Goal: Task Accomplishment & Management: Manage account settings

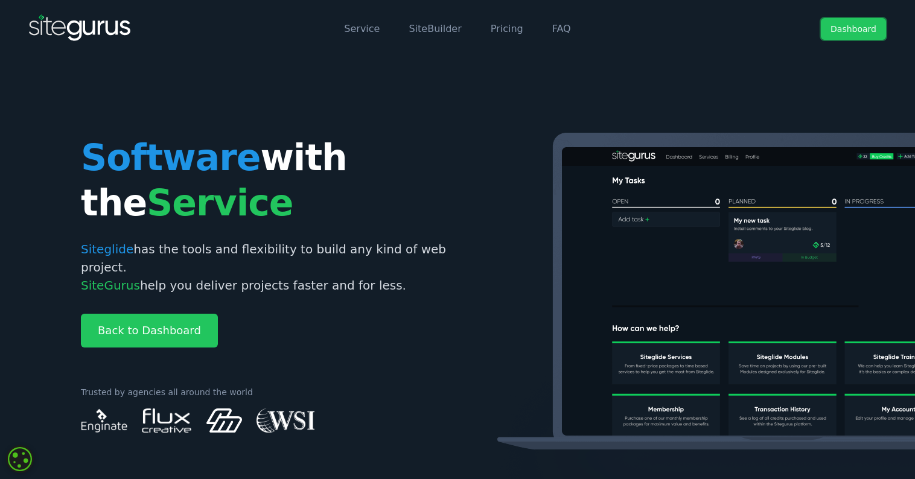
click at [855, 29] on link "Dashboard" at bounding box center [853, 29] width 65 height 22
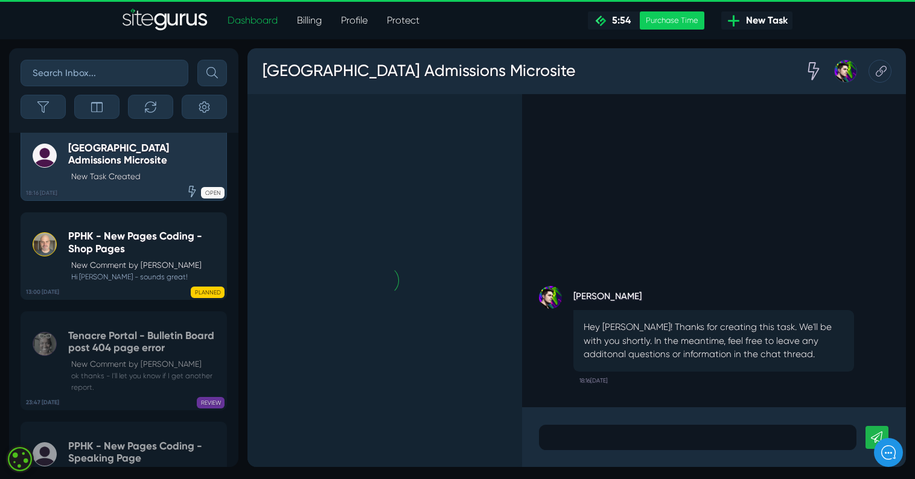
click at [119, 252] on h5 "PPHK - New Pages Coding - Shop Pages" at bounding box center [144, 242] width 153 height 25
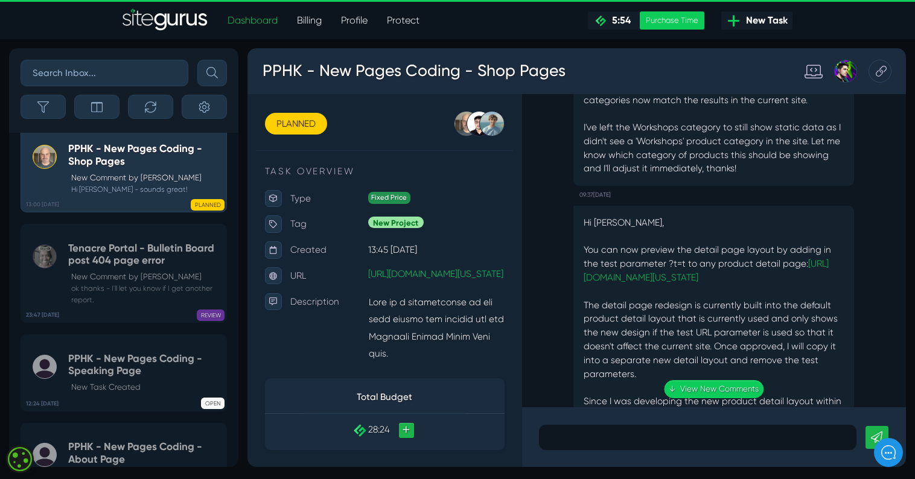
scroll to position [-2406, 0]
click at [729, 272] on link "https://pphk.prod01.oregon.platform-os.com/product/help-your-child-want-to-beha…" at bounding box center [730, 285] width 258 height 26
